Goal: Find specific page/section: Find specific page/section

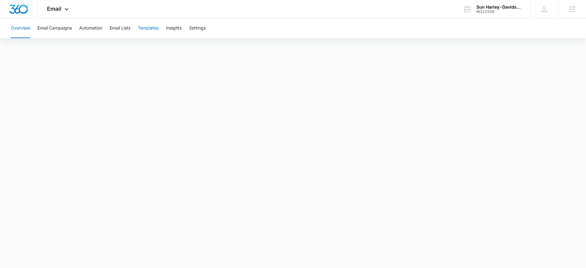
click at [158, 31] on button "Templates" at bounding box center [148, 28] width 21 height 20
click at [69, 29] on button "Email Campaigns" at bounding box center [54, 28] width 34 height 20
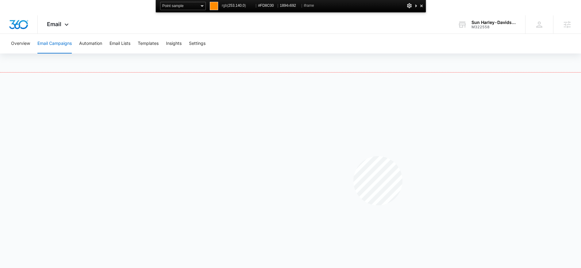
click at [354, 156] on div at bounding box center [290, 178] width 581 height 212
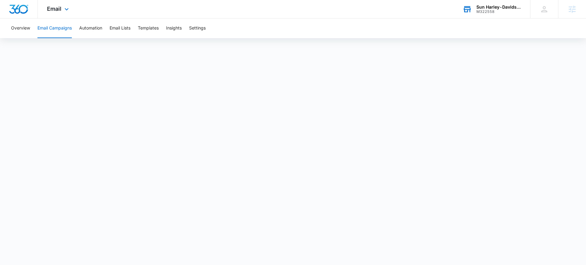
click at [498, 11] on div "M322558" at bounding box center [498, 12] width 45 height 4
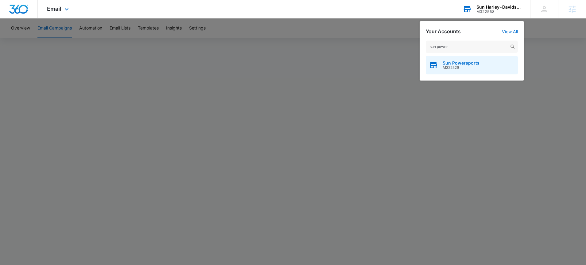
type input "sun power"
click at [467, 67] on span "M322529" at bounding box center [461, 67] width 37 height 4
